Goal: Task Accomplishment & Management: Complete application form

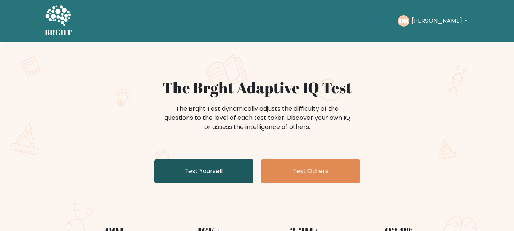
click at [216, 176] on link "Test Yourself" at bounding box center [204, 171] width 99 height 24
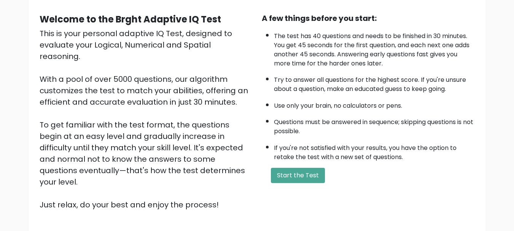
scroll to position [118, 0]
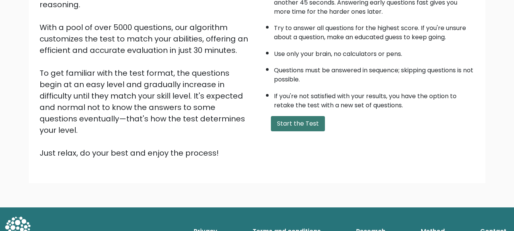
click at [311, 121] on button "Start the Test" at bounding box center [298, 123] width 54 height 15
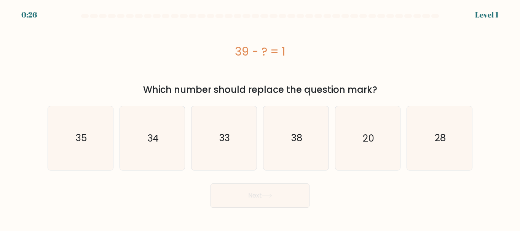
click at [0, 0] on div at bounding box center [0, 0] width 0 height 0
click at [298, 130] on icon "38" at bounding box center [296, 138] width 64 height 64
click at [260, 118] on input "d. 38" at bounding box center [260, 117] width 0 height 2
radio input "true"
click at [294, 201] on button "Next" at bounding box center [260, 196] width 99 height 24
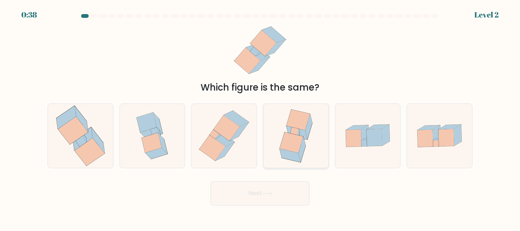
click at [310, 127] on icon at bounding box center [308, 126] width 7 height 25
click at [260, 118] on input "d." at bounding box center [260, 117] width 0 height 2
radio input "true"
click at [68, 133] on icon at bounding box center [73, 131] width 30 height 28
click at [260, 118] on input "a." at bounding box center [260, 117] width 0 height 2
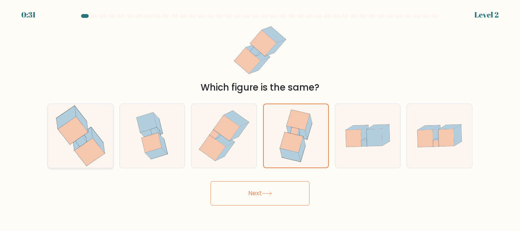
radio input "true"
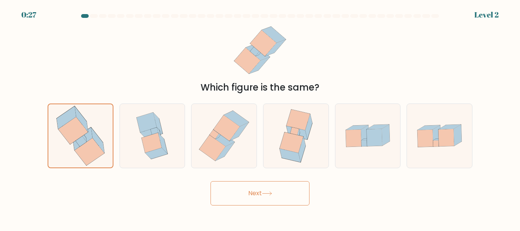
click at [237, 191] on button "Next" at bounding box center [260, 193] width 99 height 24
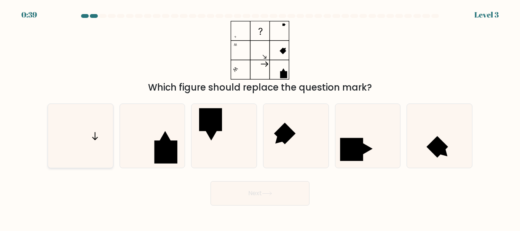
click at [112, 157] on icon at bounding box center [81, 136] width 64 height 64
click at [260, 118] on input "a." at bounding box center [260, 117] width 0 height 2
radio input "true"
click at [260, 197] on button "Next" at bounding box center [260, 193] width 99 height 24
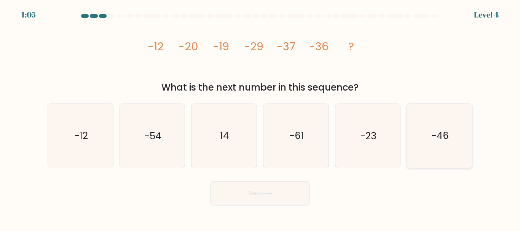
click at [454, 149] on icon "-46" at bounding box center [440, 136] width 64 height 64
click at [260, 118] on input "f. -46" at bounding box center [260, 117] width 0 height 2
radio input "true"
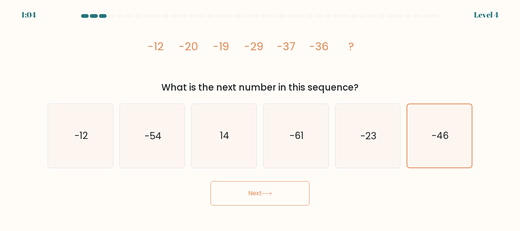
click at [290, 193] on button "Next" at bounding box center [260, 193] width 99 height 24
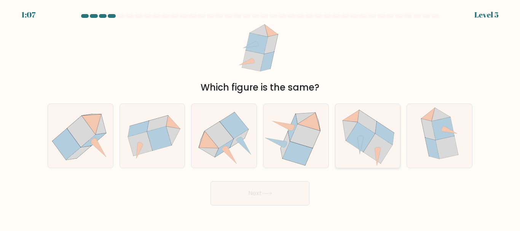
click at [372, 126] on icon at bounding box center [367, 122] width 19 height 24
click at [260, 118] on input "e." at bounding box center [260, 117] width 0 height 2
radio input "true"
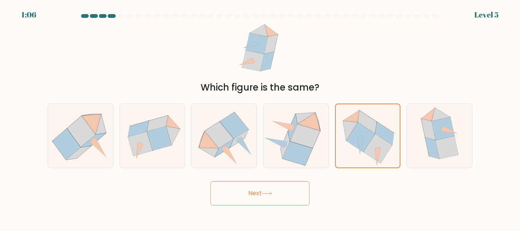
click at [294, 187] on button "Next" at bounding box center [260, 193] width 99 height 24
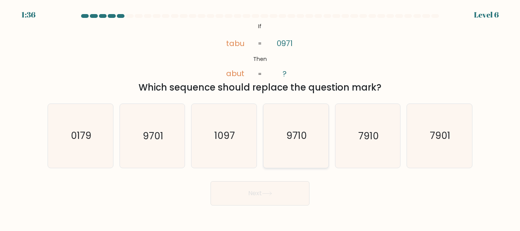
click at [294, 130] on text "9710" at bounding box center [296, 135] width 21 height 13
click at [260, 118] on input "d. 9710" at bounding box center [260, 117] width 0 height 2
radio input "true"
click at [281, 187] on button "Next" at bounding box center [260, 193] width 99 height 24
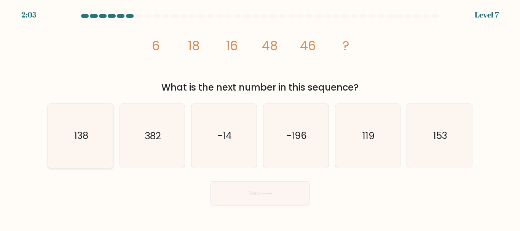
click at [65, 138] on icon "138" at bounding box center [81, 136] width 64 height 64
click at [260, 118] on input "a. 138" at bounding box center [260, 117] width 0 height 2
radio input "true"
click at [239, 194] on button "Next" at bounding box center [260, 193] width 99 height 24
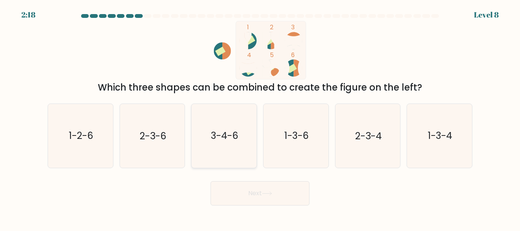
click at [238, 147] on icon "3-4-6" at bounding box center [224, 136] width 64 height 64
click at [260, 118] on input "c. 3-4-6" at bounding box center [260, 117] width 0 height 2
radio input "true"
click at [238, 193] on button "Next" at bounding box center [260, 193] width 99 height 24
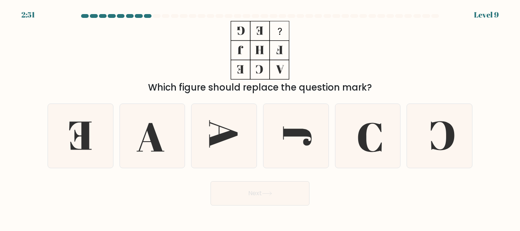
click at [264, 72] on icon at bounding box center [259, 50] width 95 height 59
click at [260, 48] on icon at bounding box center [259, 50] width 95 height 59
click at [373, 135] on icon at bounding box center [368, 136] width 64 height 64
click at [260, 118] on input "e." at bounding box center [260, 117] width 0 height 2
radio input "true"
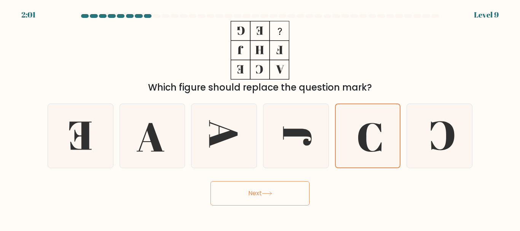
click at [260, 193] on button "Next" at bounding box center [260, 193] width 99 height 24
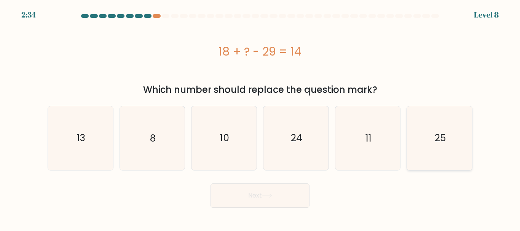
click at [424, 127] on icon "25" at bounding box center [440, 138] width 64 height 64
click at [260, 118] on input "f. 25" at bounding box center [260, 117] width 0 height 2
radio input "true"
click at [266, 191] on button "Next" at bounding box center [260, 196] width 99 height 24
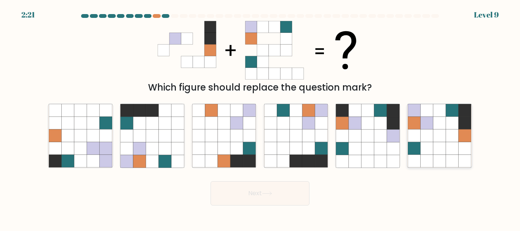
click at [455, 142] on icon at bounding box center [452, 135] width 13 height 13
click at [260, 118] on input "f." at bounding box center [260, 117] width 0 height 2
radio input "true"
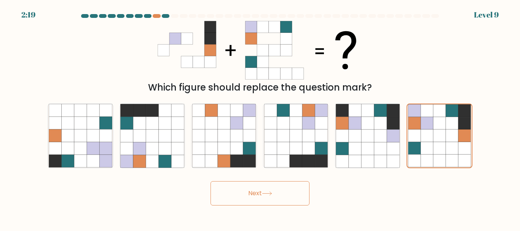
click at [283, 193] on button "Next" at bounding box center [260, 193] width 99 height 24
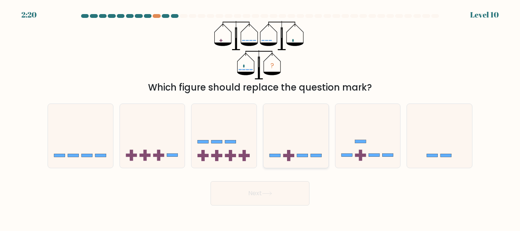
click at [289, 158] on rect at bounding box center [288, 155] width 3 height 11
click at [260, 118] on input "d." at bounding box center [260, 117] width 0 height 2
radio input "true"
click at [258, 188] on button "Next" at bounding box center [260, 193] width 99 height 24
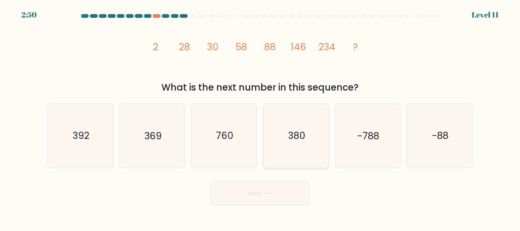
click at [314, 123] on icon "380" at bounding box center [296, 136] width 64 height 64
click at [260, 118] on input "d. 380" at bounding box center [260, 117] width 0 height 2
radio input "true"
click at [266, 189] on button "Next" at bounding box center [260, 193] width 99 height 24
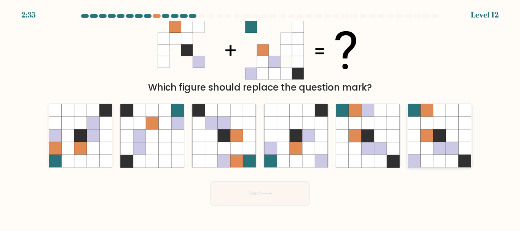
click at [424, 118] on icon at bounding box center [427, 123] width 13 height 13
click at [260, 118] on input "f." at bounding box center [260, 117] width 0 height 2
radio input "true"
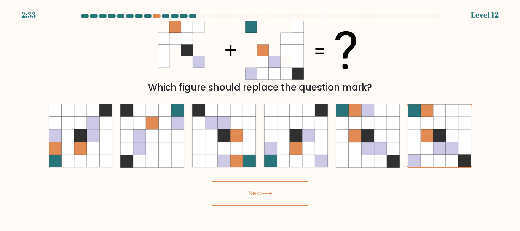
click at [296, 190] on button "Next" at bounding box center [260, 193] width 99 height 24
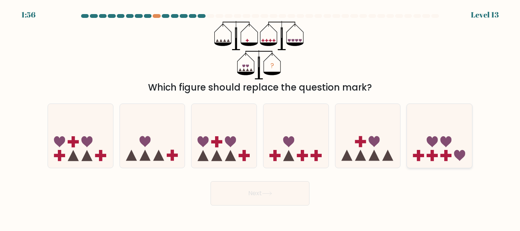
click at [441, 150] on icon at bounding box center [439, 136] width 65 height 54
click at [260, 118] on input "f." at bounding box center [260, 117] width 0 height 2
radio input "true"
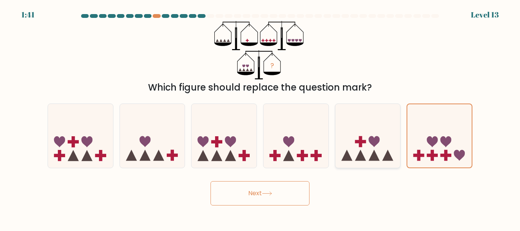
click at [380, 150] on icon at bounding box center [367, 136] width 65 height 54
click at [260, 118] on input "e." at bounding box center [260, 117] width 0 height 2
radio input "true"
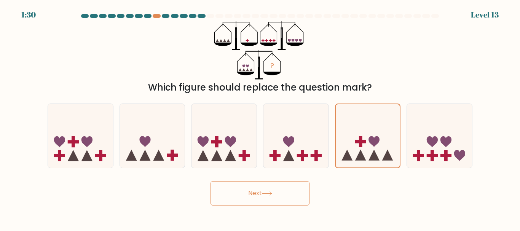
click at [294, 186] on button "Next" at bounding box center [260, 193] width 99 height 24
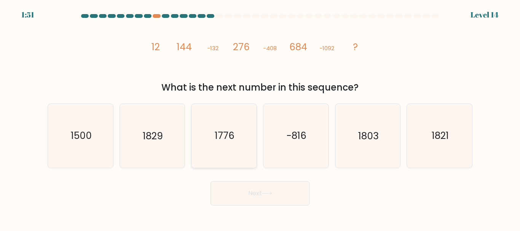
click at [208, 140] on icon "1776" at bounding box center [224, 136] width 64 height 64
click at [260, 118] on input "c. 1776" at bounding box center [260, 117] width 0 height 2
radio input "true"
click at [249, 196] on button "Next" at bounding box center [260, 193] width 99 height 24
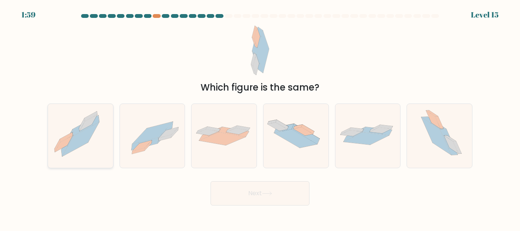
click at [87, 135] on icon at bounding box center [80, 139] width 37 height 34
click at [260, 118] on input "a." at bounding box center [260, 117] width 0 height 2
radio input "true"
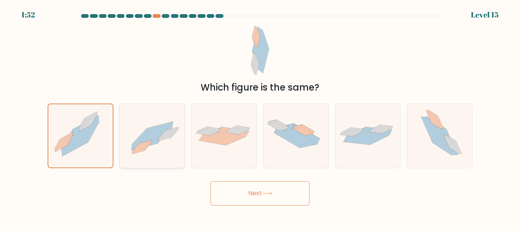
click at [166, 131] on icon at bounding box center [168, 132] width 19 height 11
click at [260, 118] on input "b." at bounding box center [260, 117] width 0 height 2
radio input "true"
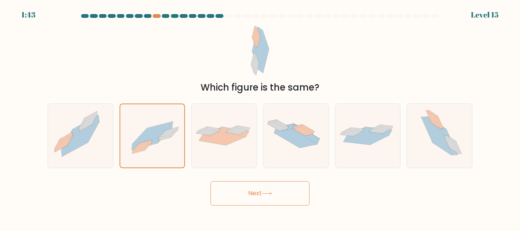
click at [255, 191] on button "Next" at bounding box center [260, 193] width 99 height 24
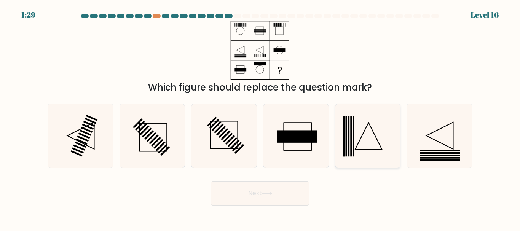
click at [345, 140] on icon at bounding box center [368, 136] width 64 height 64
click at [260, 118] on input "e." at bounding box center [260, 117] width 0 height 2
radio input "true"
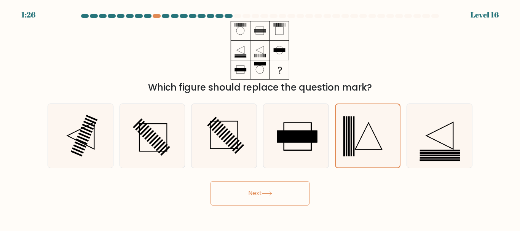
click at [274, 192] on button "Next" at bounding box center [260, 193] width 99 height 24
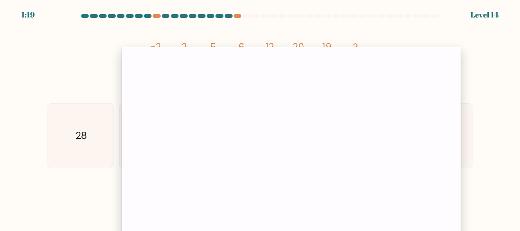
drag, startPoint x: 212, startPoint y: 72, endPoint x: 283, endPoint y: 51, distance: 74.4
click at [283, 51] on div at bounding box center [291, 154] width 339 height 214
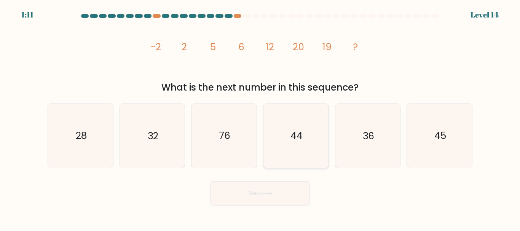
click at [303, 144] on icon "44" at bounding box center [296, 136] width 64 height 64
click at [260, 118] on input "d. 44" at bounding box center [260, 117] width 0 height 2
radio input "true"
click at [285, 199] on button "Next" at bounding box center [260, 193] width 99 height 24
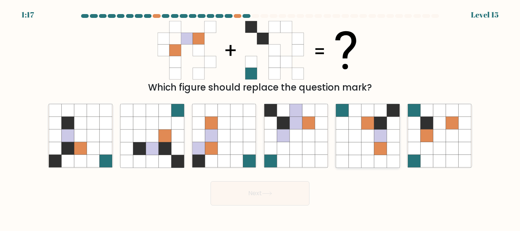
click at [351, 122] on icon at bounding box center [355, 123] width 13 height 13
click at [260, 118] on input "e." at bounding box center [260, 117] width 0 height 2
radio input "true"
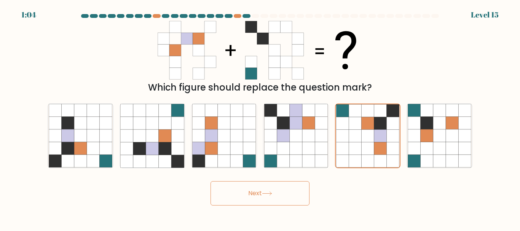
click at [241, 188] on button "Next" at bounding box center [260, 193] width 99 height 24
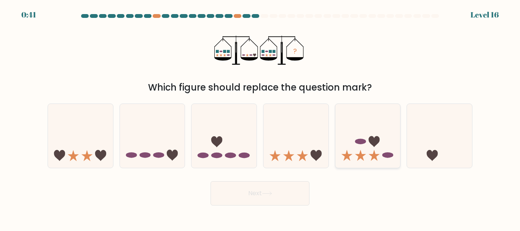
click at [369, 144] on icon at bounding box center [367, 136] width 65 height 54
click at [260, 118] on input "e." at bounding box center [260, 117] width 0 height 2
radio input "true"
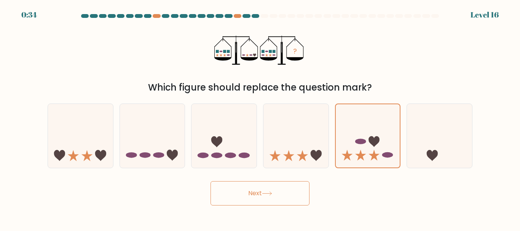
click at [283, 188] on button "Next" at bounding box center [260, 193] width 99 height 24
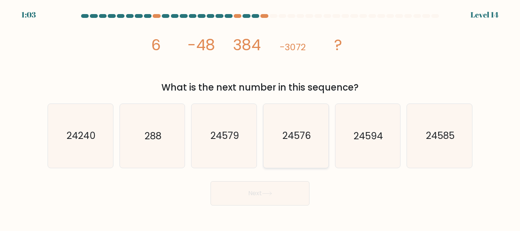
click at [310, 124] on icon "24576" at bounding box center [296, 136] width 64 height 64
click at [260, 118] on input "d. 24576" at bounding box center [260, 117] width 0 height 2
radio input "true"
click at [281, 193] on button "Next" at bounding box center [260, 193] width 99 height 24
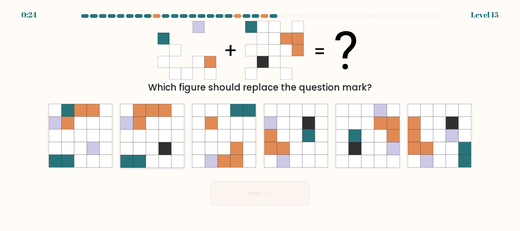
click at [152, 135] on icon at bounding box center [152, 135] width 13 height 13
click at [260, 118] on input "b." at bounding box center [260, 117] width 0 height 2
radio input "true"
click at [245, 192] on button "Next" at bounding box center [260, 193] width 99 height 24
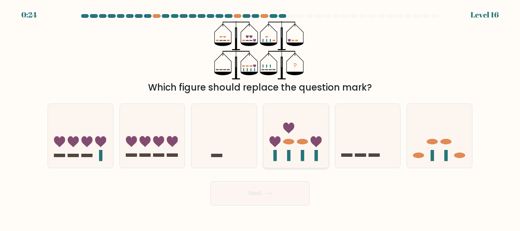
click at [284, 133] on icon at bounding box center [295, 136] width 65 height 54
click at [260, 118] on input "d." at bounding box center [260, 117] width 0 height 2
radio input "true"
click at [280, 193] on button "Next" at bounding box center [260, 193] width 99 height 24
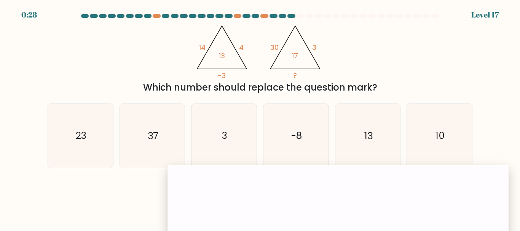
drag, startPoint x: 293, startPoint y: 51, endPoint x: 339, endPoint y: 169, distance: 126.6
click at [321, 143] on icon "-8" at bounding box center [296, 136] width 64 height 64
click at [260, 118] on input "d. -8" at bounding box center [260, 117] width 0 height 2
radio input "true"
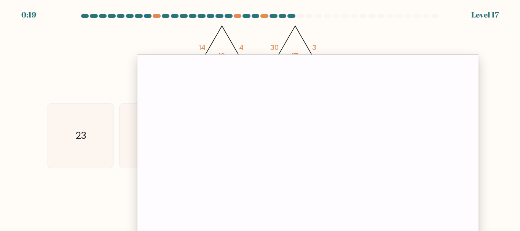
drag, startPoint x: 367, startPoint y: 171, endPoint x: 337, endPoint y: 61, distance: 114.4
click at [337, 61] on div at bounding box center [307, 161] width 341 height 214
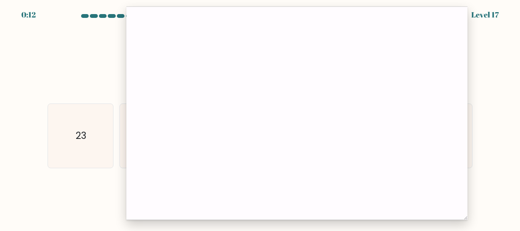
drag, startPoint x: 416, startPoint y: 62, endPoint x: 405, endPoint y: -38, distance: 100.3
click at [405, 0] on html "0:12 Level 17" at bounding box center [260, 115] width 520 height 231
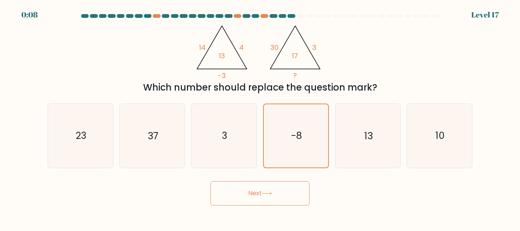
click at [285, 185] on button "Next" at bounding box center [260, 193] width 99 height 24
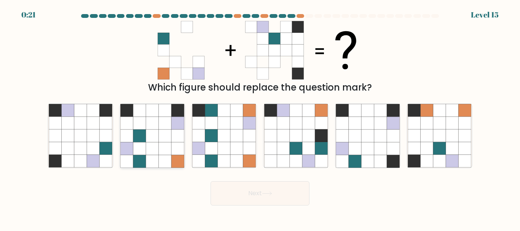
click at [167, 145] on icon at bounding box center [165, 148] width 13 height 13
click at [260, 118] on input "b." at bounding box center [260, 117] width 0 height 2
radio input "true"
click at [281, 187] on button "Next" at bounding box center [260, 193] width 99 height 24
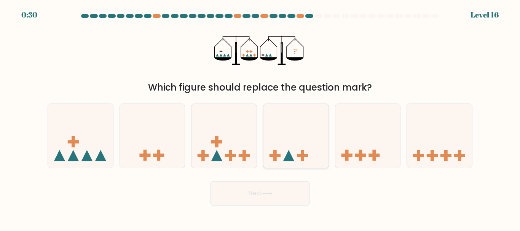
click at [294, 145] on icon at bounding box center [295, 136] width 65 height 54
click at [260, 118] on input "d." at bounding box center [260, 117] width 0 height 2
radio input "true"
click at [268, 189] on button "Next" at bounding box center [260, 193] width 99 height 24
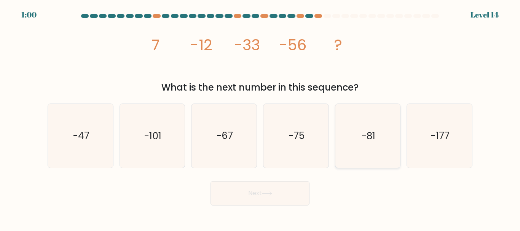
click at [369, 136] on text "-81" at bounding box center [369, 135] width 14 height 13
click at [260, 118] on input "e. -81" at bounding box center [260, 117] width 0 height 2
radio input "true"
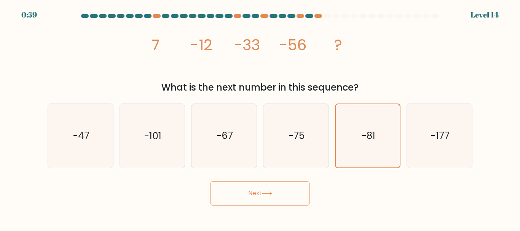
click at [280, 191] on button "Next" at bounding box center [260, 193] width 99 height 24
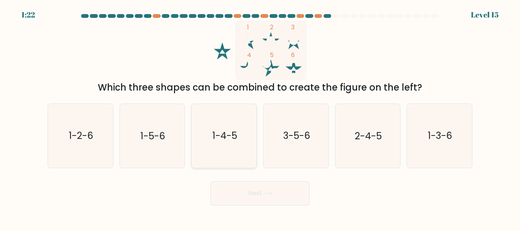
click at [229, 133] on text "1-4-5" at bounding box center [224, 135] width 25 height 13
click at [260, 118] on input "c. 1-4-5" at bounding box center [260, 117] width 0 height 2
radio input "true"
click at [239, 195] on button "Next" at bounding box center [260, 193] width 99 height 24
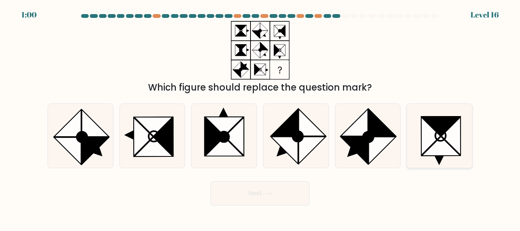
click at [430, 144] on icon at bounding box center [430, 136] width 19 height 38
click at [260, 118] on input "f." at bounding box center [260, 117] width 0 height 2
radio input "true"
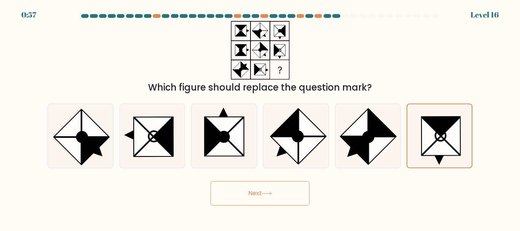
click at [292, 191] on button "Next" at bounding box center [260, 193] width 99 height 24
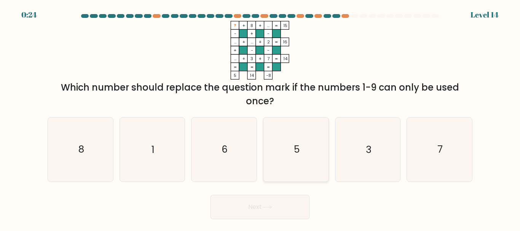
click at [302, 152] on icon "5" at bounding box center [296, 150] width 64 height 64
click at [260, 118] on input "d. 5" at bounding box center [260, 117] width 0 height 2
radio input "true"
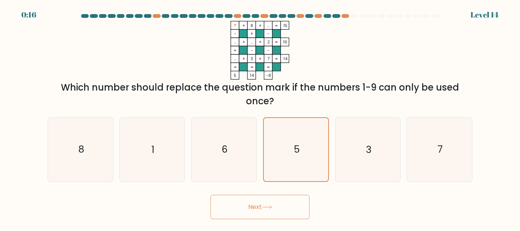
click at [251, 203] on button "Next" at bounding box center [260, 207] width 99 height 24
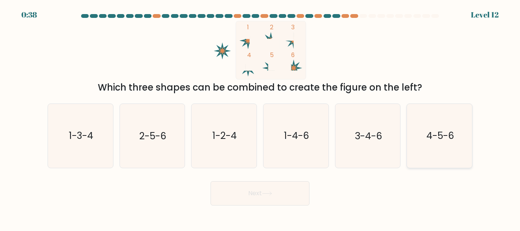
click at [433, 131] on text "4-5-6" at bounding box center [440, 135] width 28 height 13
click at [260, 118] on input "f. 4-5-6" at bounding box center [260, 117] width 0 height 2
radio input "true"
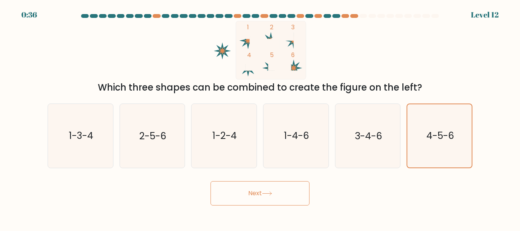
click at [285, 191] on button "Next" at bounding box center [260, 193] width 99 height 24
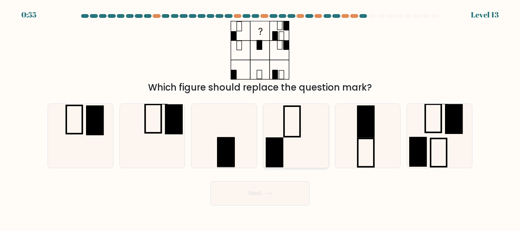
click at [277, 121] on icon at bounding box center [296, 136] width 64 height 64
click at [260, 118] on input "d." at bounding box center [260, 117] width 0 height 2
radio input "true"
click at [257, 201] on button "Next" at bounding box center [260, 193] width 99 height 24
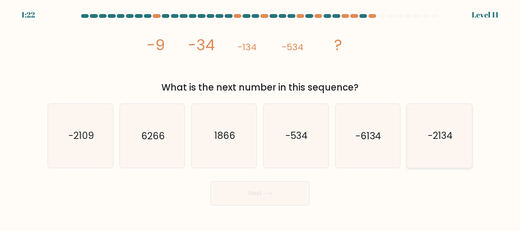
click at [427, 132] on icon "-2134" at bounding box center [440, 136] width 64 height 64
click at [260, 118] on input "f. -2134" at bounding box center [260, 117] width 0 height 2
radio input "true"
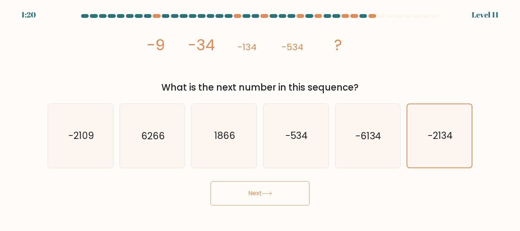
click at [263, 197] on button "Next" at bounding box center [260, 193] width 99 height 24
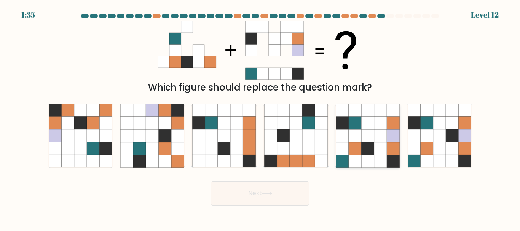
click at [380, 151] on icon at bounding box center [380, 148] width 13 height 13
click at [260, 118] on input "e." at bounding box center [260, 117] width 0 height 2
radio input "true"
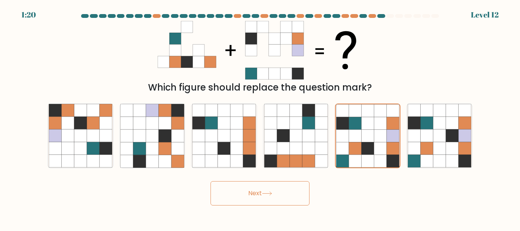
click at [244, 189] on button "Next" at bounding box center [260, 193] width 99 height 24
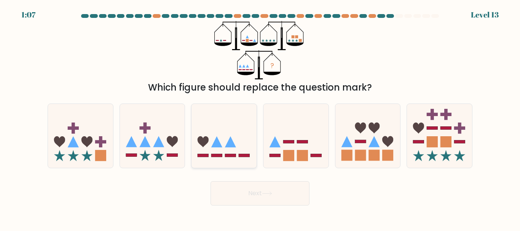
click at [216, 140] on icon at bounding box center [216, 141] width 11 height 11
click at [260, 118] on input "c." at bounding box center [260, 117] width 0 height 2
radio input "true"
click at [241, 188] on button "Next" at bounding box center [260, 193] width 99 height 24
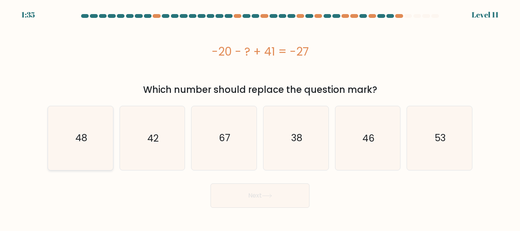
click at [100, 141] on icon "48" at bounding box center [81, 138] width 64 height 64
click at [260, 118] on input "a. 48" at bounding box center [260, 117] width 0 height 2
radio input "true"
click at [235, 196] on button "Next" at bounding box center [260, 196] width 99 height 24
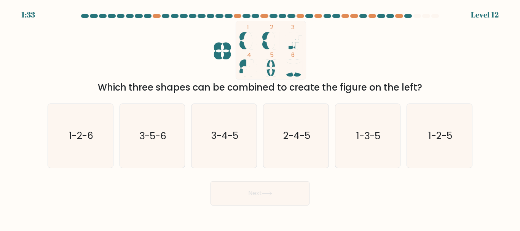
click at [235, 196] on button "Next" at bounding box center [260, 193] width 99 height 24
click at [336, 92] on div "Which three shapes can be combined to create the figure on the left?" at bounding box center [260, 88] width 416 height 14
click at [413, 140] on icon "1-2-5" at bounding box center [440, 136] width 64 height 64
click at [260, 118] on input "f. 1-2-5" at bounding box center [260, 117] width 0 height 2
radio input "true"
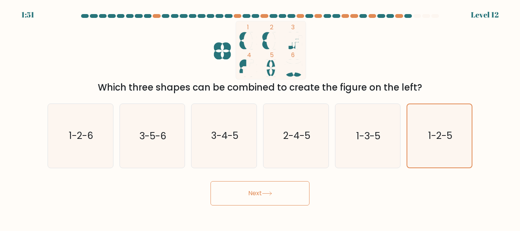
click at [281, 190] on button "Next" at bounding box center [260, 193] width 99 height 24
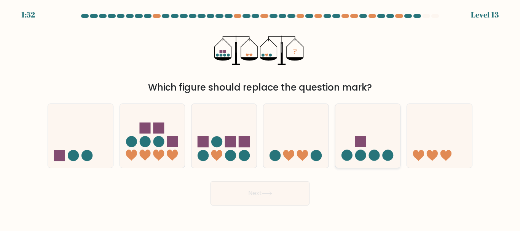
click at [365, 157] on circle at bounding box center [360, 155] width 11 height 11
click at [260, 118] on input "e." at bounding box center [260, 117] width 0 height 2
radio input "true"
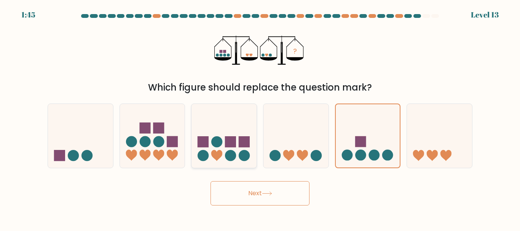
click at [212, 151] on icon at bounding box center [223, 136] width 65 height 54
click at [260, 118] on input "c." at bounding box center [260, 117] width 0 height 2
radio input "true"
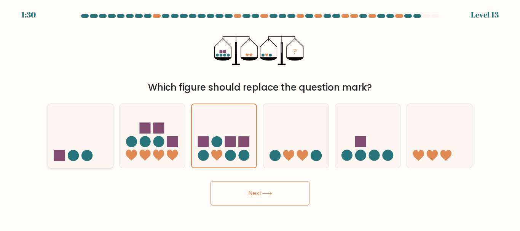
click at [63, 152] on rect at bounding box center [59, 155] width 11 height 11
click at [260, 118] on input "a." at bounding box center [260, 117] width 0 height 2
radio input "true"
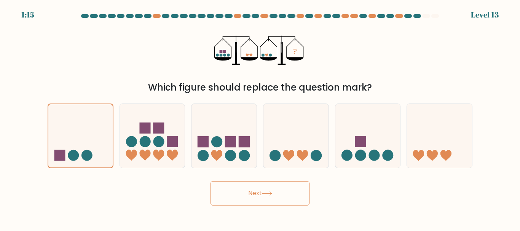
click at [249, 195] on button "Next" at bounding box center [260, 193] width 99 height 24
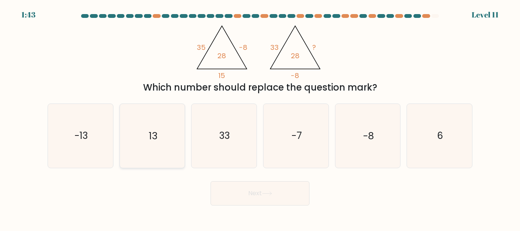
click at [166, 128] on icon "13" at bounding box center [152, 136] width 64 height 64
click at [260, 118] on input "b. 13" at bounding box center [260, 117] width 0 height 2
radio input "true"
click at [235, 185] on button "Next" at bounding box center [260, 193] width 99 height 24
